Goal: Find specific page/section

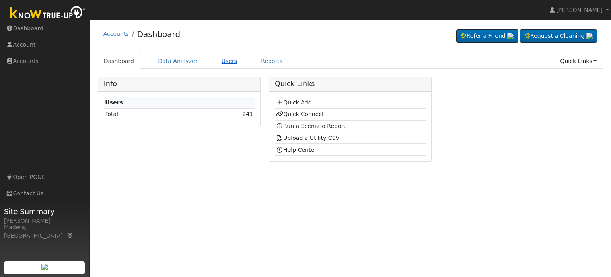
click at [217, 60] on link "Users" at bounding box center [230, 61] width 28 height 15
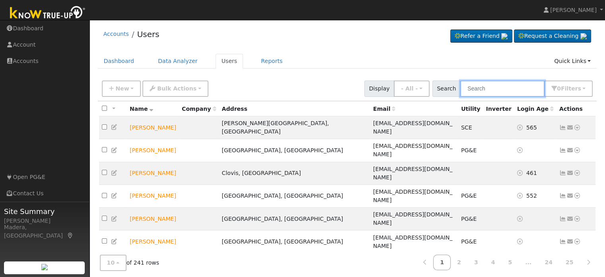
click at [494, 84] on input "text" at bounding box center [502, 88] width 84 height 16
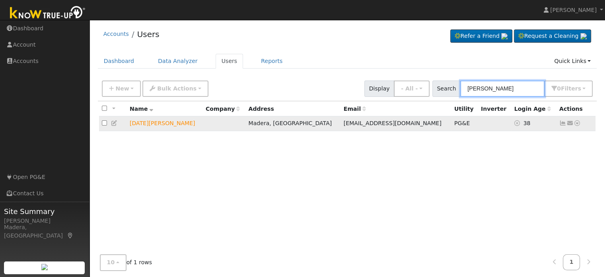
type input "[PERSON_NAME]"
click at [577, 125] on icon at bounding box center [577, 123] width 7 height 6
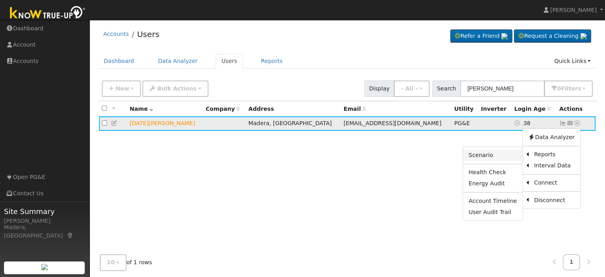
click at [493, 157] on link "Scenario" at bounding box center [492, 155] width 59 height 11
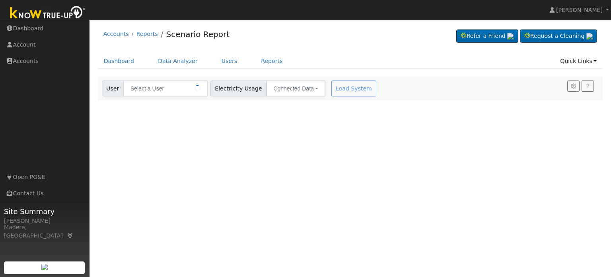
type input "[DATE][PERSON_NAME]"
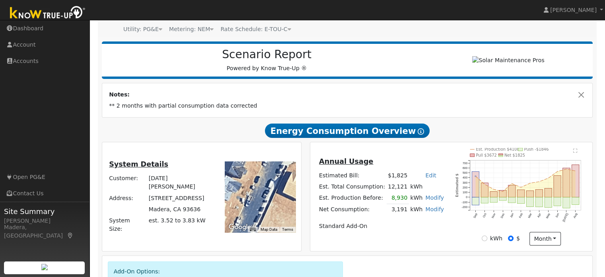
scroll to position [80, 0]
